Goal: Task Accomplishment & Management: Manage account settings

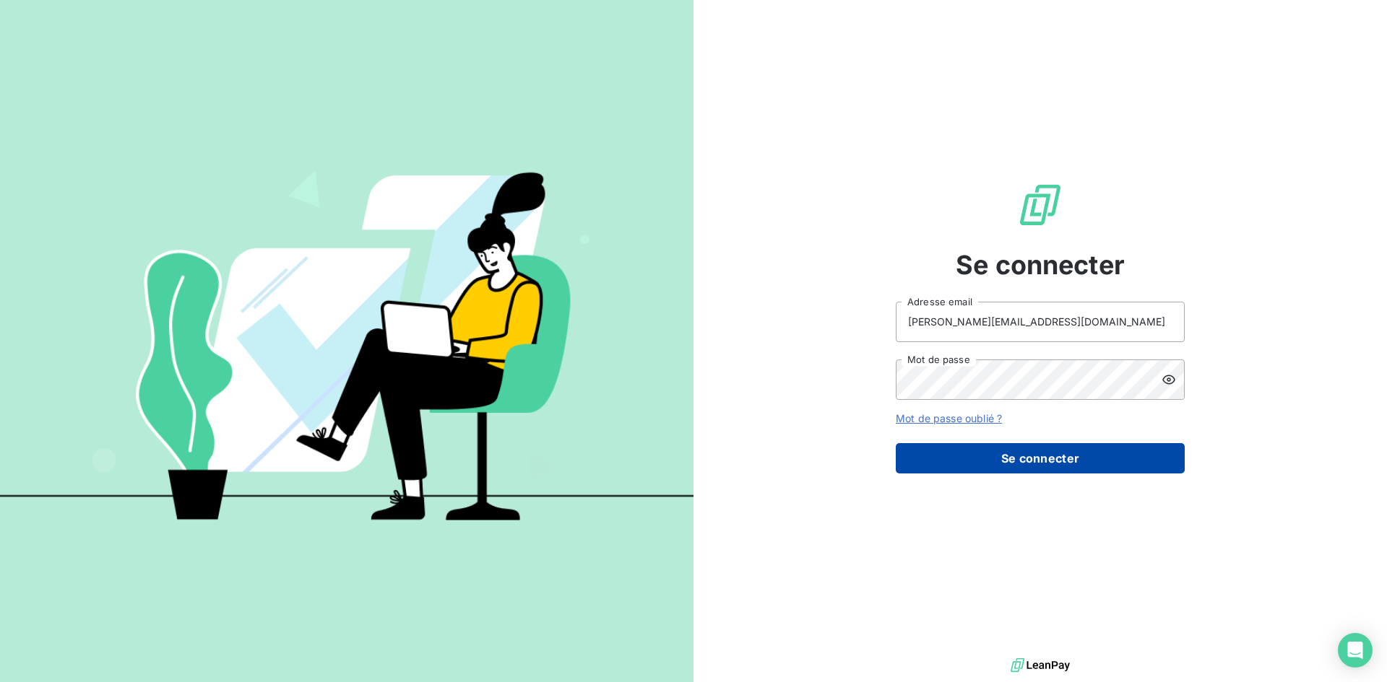
click at [1039, 464] on button "Se connecter" at bounding box center [1040, 458] width 289 height 30
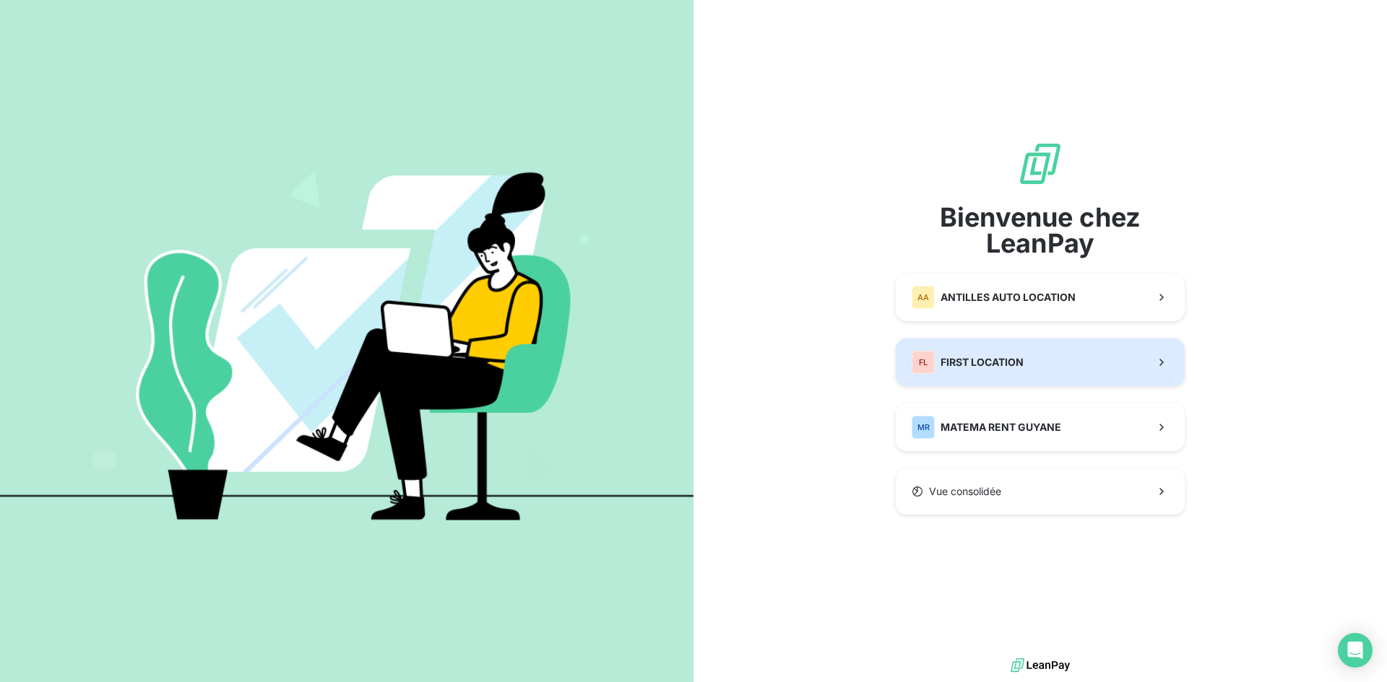
click at [974, 363] on span "FIRST LOCATION" at bounding box center [981, 362] width 83 height 14
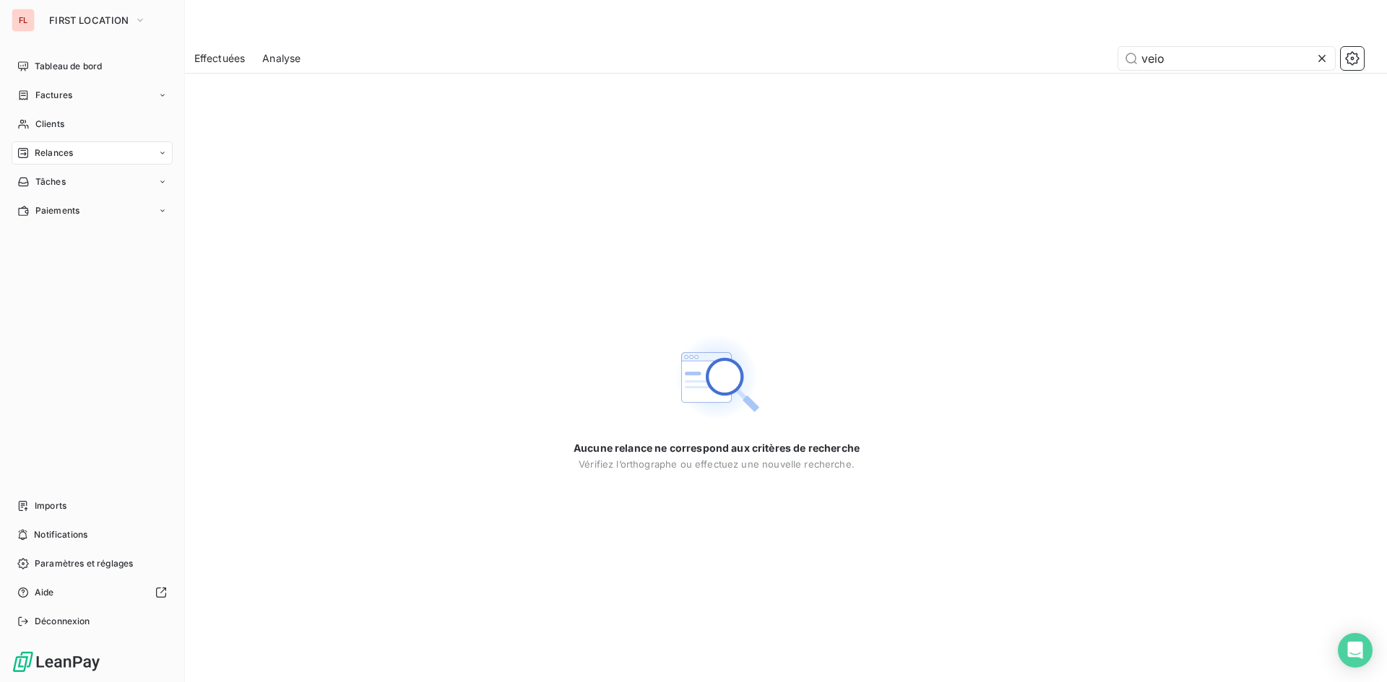
click at [74, 154] on div "Relances" at bounding box center [92, 153] width 161 height 23
click at [135, 19] on icon "button" at bounding box center [140, 20] width 12 height 14
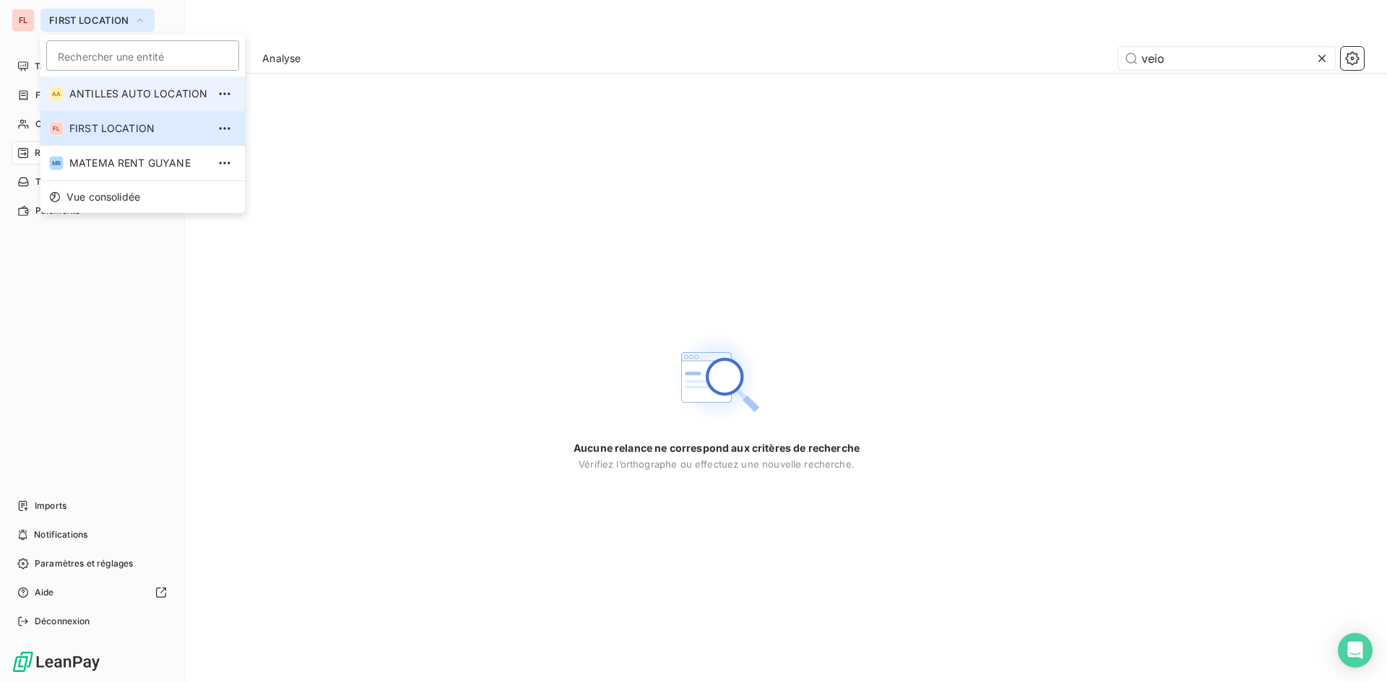
click at [155, 97] on span "ANTILLES AUTO LOCATION" at bounding box center [138, 94] width 138 height 14
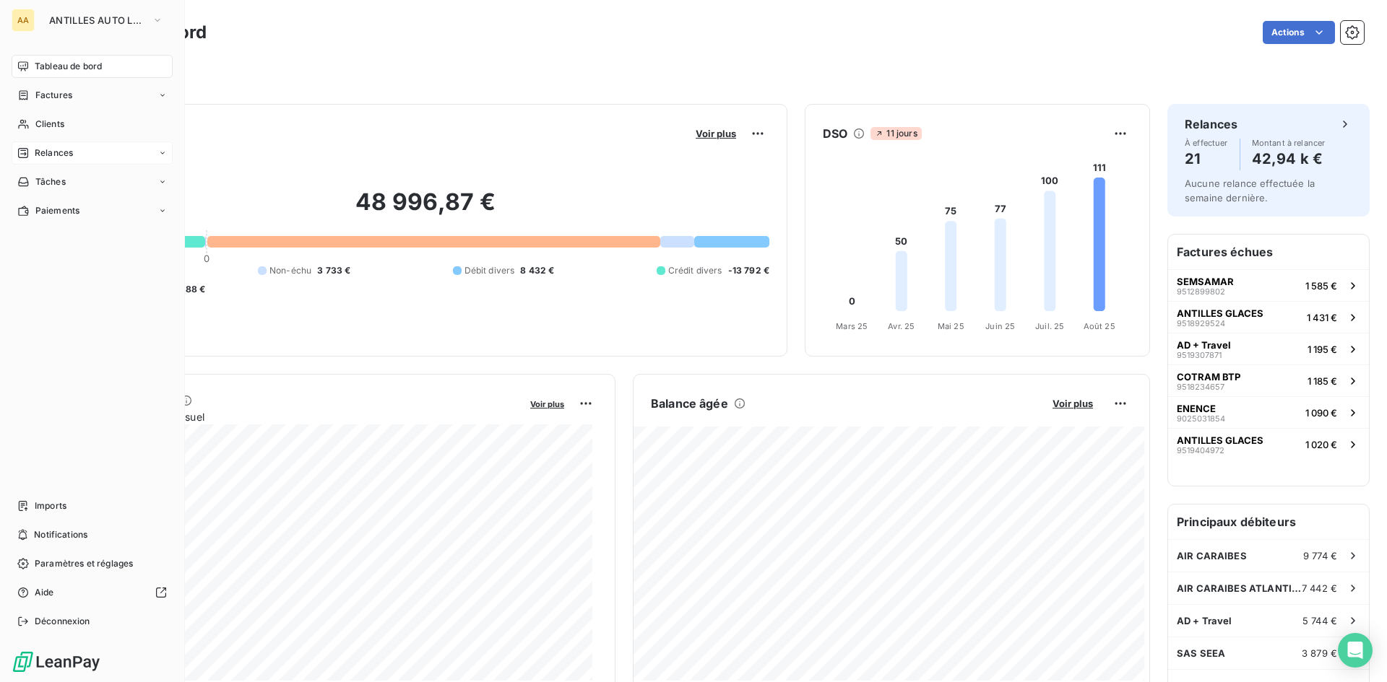
click at [39, 149] on span "Relances" at bounding box center [54, 153] width 38 height 13
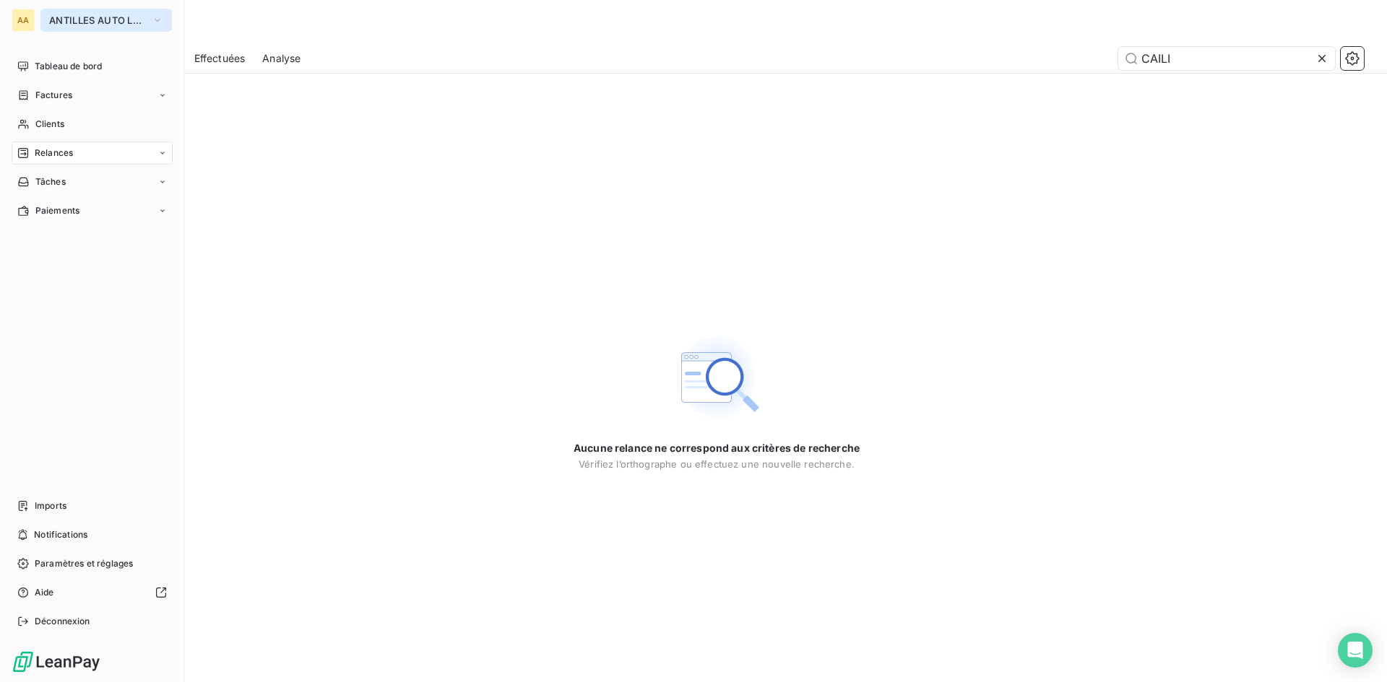
click at [160, 19] on icon "button" at bounding box center [158, 20] width 12 height 14
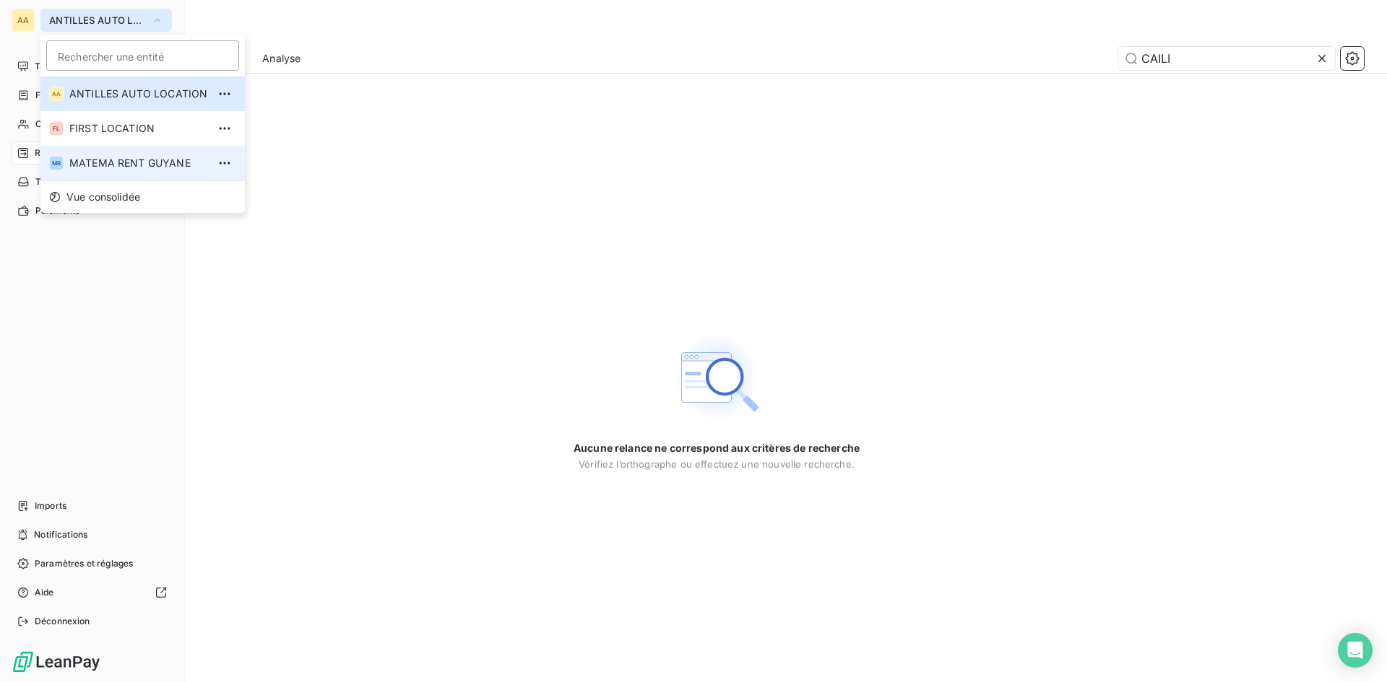
click at [134, 167] on span "MATEMA RENT GUYANE" at bounding box center [138, 163] width 138 height 14
